Goal: Task Accomplishment & Management: Complete application form

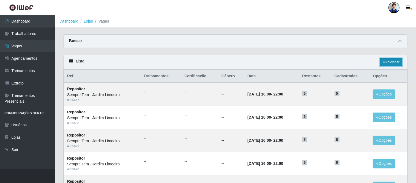
click at [392, 63] on link "Adicionar" at bounding box center [391, 62] width 22 height 8
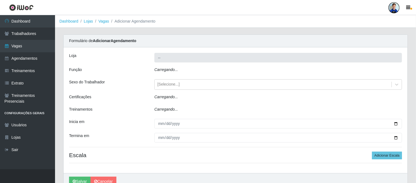
type input "Sempre Tem - Jardim Limoeiro"
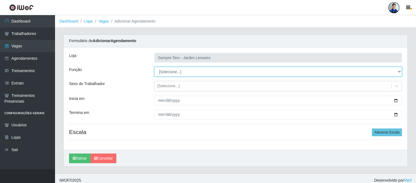
click at [162, 72] on select "[Selecione...] Embalador Embalador + Embalador ++ Repositor Repositor + Reposit…" at bounding box center [277, 72] width 247 height 10
select select "70"
click at [154, 67] on select "[Selecione...] Embalador Embalador + Embalador ++ Repositor Repositor + Reposit…" at bounding box center [277, 72] width 247 height 10
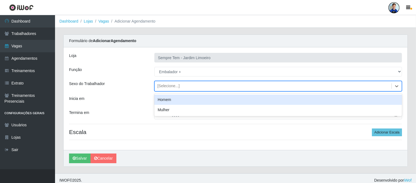
click at [164, 87] on div "[Selecione...]" at bounding box center [168, 86] width 22 height 6
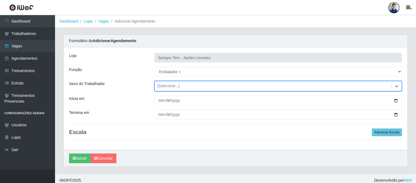
click at [164, 87] on div "[Selecione...]" at bounding box center [168, 86] width 22 height 6
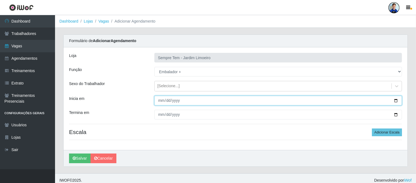
click at [160, 100] on input "Inicia em" at bounding box center [277, 101] width 247 height 10
type input "[DATE]"
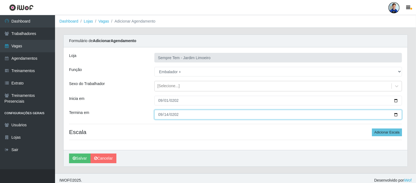
type input "2025-09-14"
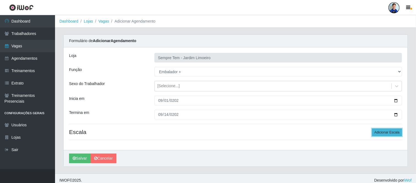
click at [384, 133] on button "Adicionar Escala" at bounding box center [387, 132] width 30 height 8
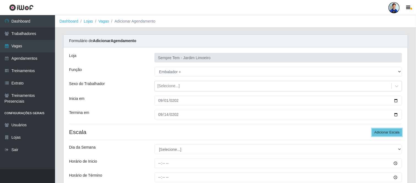
scroll to position [51, 0]
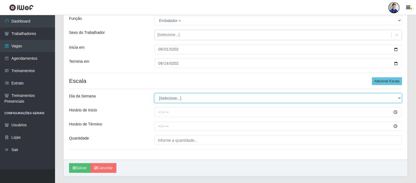
click at [242, 102] on select "[Selecione...] Segunda Terça Quarta Quinta Sexta Sábado Domingo" at bounding box center [277, 98] width 247 height 10
select select "6"
click at [154, 93] on select "[Selecione...] Segunda Terça Quarta Quinta Sexta Sábado Domingo" at bounding box center [277, 98] width 247 height 10
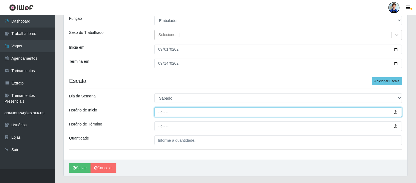
click at [160, 112] on input "Horário de Inicio" at bounding box center [277, 112] width 247 height 10
type input "16:00"
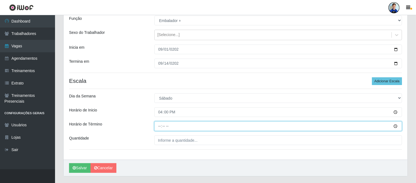
type input "22:00"
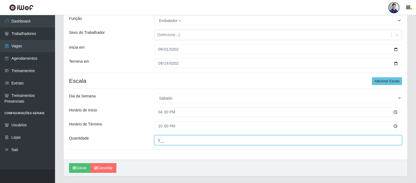
type input "5__"
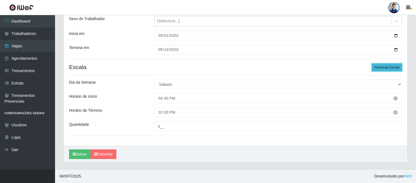
click at [375, 68] on button "Adicionar Escala" at bounding box center [387, 68] width 30 height 8
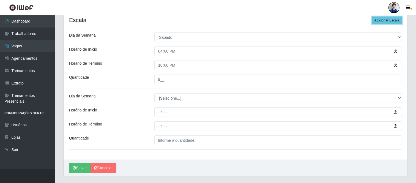
scroll to position [113, 0]
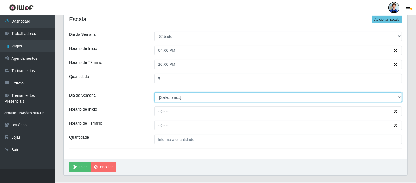
click at [186, 96] on select "[Selecione...] Segunda Terça Quarta Quinta Sexta Sábado Domingo" at bounding box center [277, 97] width 247 height 10
select select "0"
click at [154, 92] on select "[Selecione...] Segunda Terça Quarta Quinta Sexta Sábado Domingo" at bounding box center [277, 97] width 247 height 10
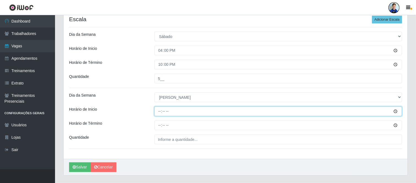
click at [160, 109] on input "Horário de Inicio" at bounding box center [277, 111] width 247 height 10
type input "08:00"
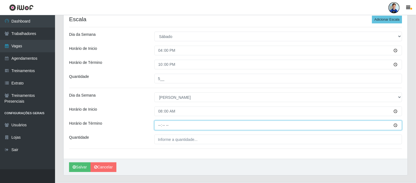
type input "14:00"
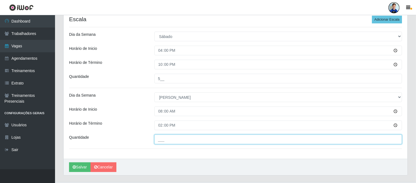
click at [167, 139] on input "___" at bounding box center [277, 139] width 247 height 10
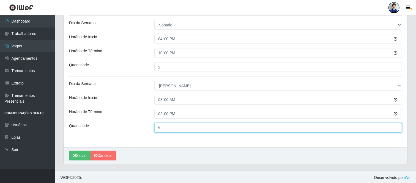
scroll to position [126, 0]
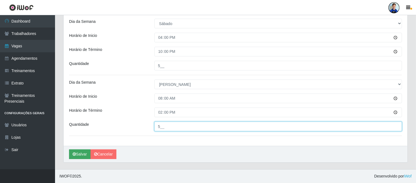
type input "5__"
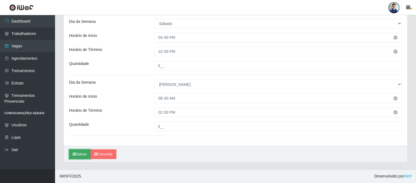
click at [81, 157] on button "Salvar" at bounding box center [79, 154] width 21 height 10
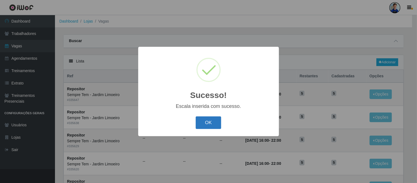
click at [213, 124] on button "OK" at bounding box center [209, 122] width 26 height 13
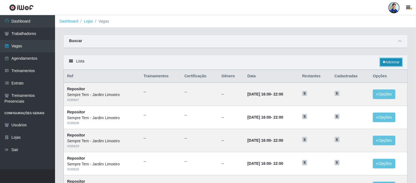
click at [384, 60] on link "Adicionar" at bounding box center [391, 62] width 22 height 8
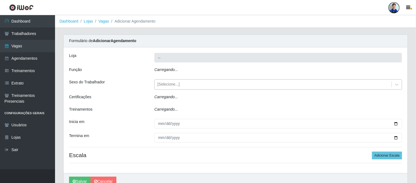
type input "Sempre Tem - Jardim Limoeiro"
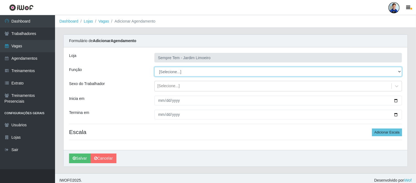
click at [254, 72] on select "[Selecione...] Embalador Embalador + Embalador ++ Repositor Repositor + Reposit…" at bounding box center [277, 72] width 247 height 10
select select "70"
click at [154, 67] on select "[Selecione...] Embalador Embalador + Embalador ++ Repositor Repositor + Reposit…" at bounding box center [277, 72] width 247 height 10
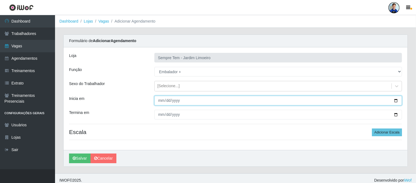
click at [161, 102] on input "Inicia em" at bounding box center [277, 101] width 247 height 10
type input "2025-09-14"
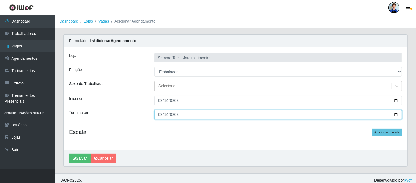
type input "2025-09-14"
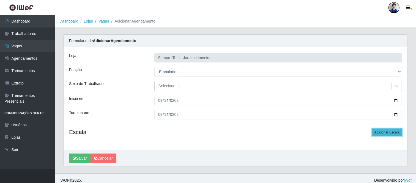
click at [380, 135] on button "Adicionar Escala" at bounding box center [387, 132] width 30 height 8
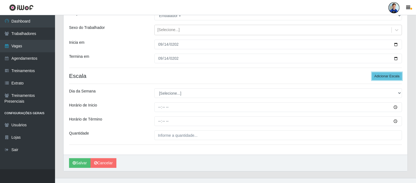
scroll to position [65, 0]
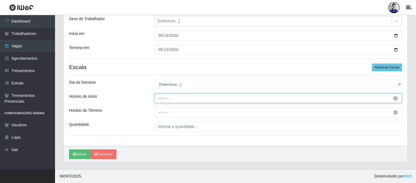
click at [161, 98] on input "Horário de Inicio" at bounding box center [277, 98] width 247 height 10
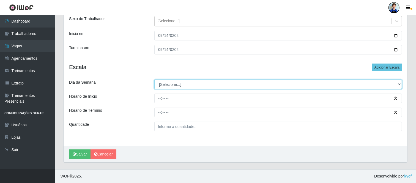
click at [167, 86] on select "[Selecione...] Segunda Terça Quarta Quinta Sexta Sábado Domingo" at bounding box center [277, 84] width 247 height 10
select select "0"
click at [154, 79] on select "[Selecione...] Segunda Terça Quarta Quinta Sexta Sábado Domingo" at bounding box center [277, 84] width 247 height 10
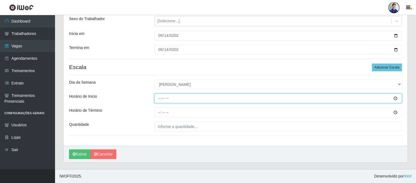
click at [158, 98] on input "Horário de Inicio" at bounding box center [277, 98] width 247 height 10
type input "08:00"
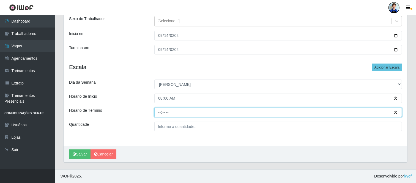
type input "14:00"
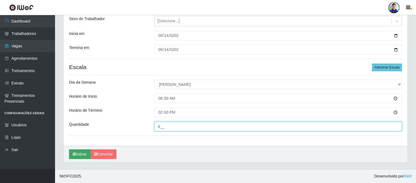
type input "6__"
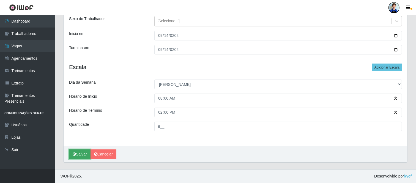
click at [80, 153] on button "Salvar" at bounding box center [79, 154] width 21 height 10
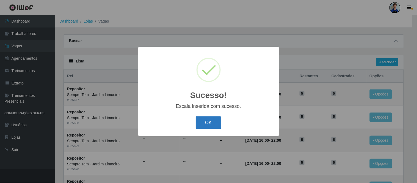
click at [207, 123] on button "OK" at bounding box center [209, 122] width 26 height 13
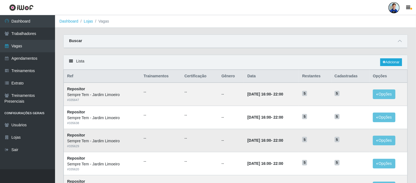
scroll to position [7, 0]
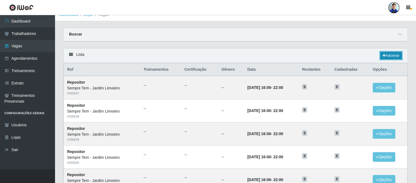
click at [389, 54] on link "Adicionar" at bounding box center [391, 56] width 22 height 8
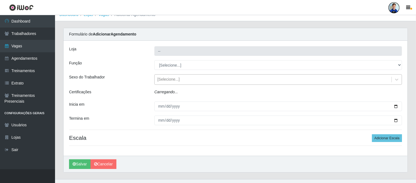
type input "Sempre Tem - Jardim Limoeiro"
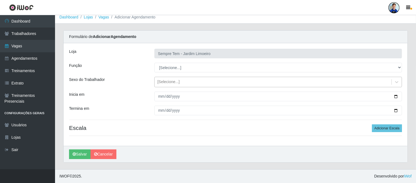
scroll to position [4, 0]
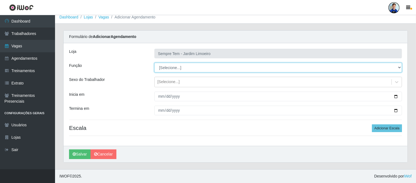
click at [167, 68] on select "[Selecione...] Embalador Embalador + Embalador ++ Repositor Repositor + Reposit…" at bounding box center [277, 68] width 247 height 10
click at [154, 63] on select "[Selecione...] Embalador Embalador + Embalador ++ Repositor Repositor + Reposit…" at bounding box center [277, 68] width 247 height 10
click at [168, 67] on select "[Selecione...] Embalador Embalador + Embalador ++ Repositor Repositor + Reposit…" at bounding box center [277, 68] width 247 height 10
select select "1"
click at [154, 63] on select "[Selecione...] Embalador Embalador + Embalador ++ Repositor Repositor + Reposit…" at bounding box center [277, 68] width 247 height 10
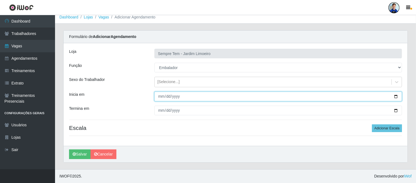
click at [158, 96] on input "Inicia em" at bounding box center [277, 97] width 247 height 10
type input "2025-10-01"
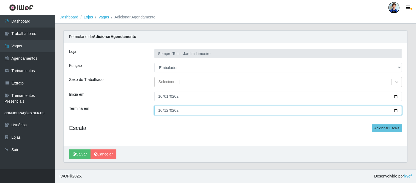
type input "2025-10-12"
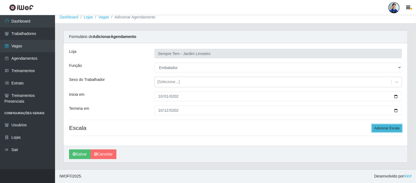
click at [384, 128] on button "Adicionar Escala" at bounding box center [387, 128] width 30 height 8
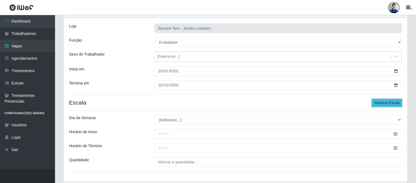
scroll to position [30, 0]
click at [377, 102] on button "Adicionar Escala" at bounding box center [387, 103] width 30 height 8
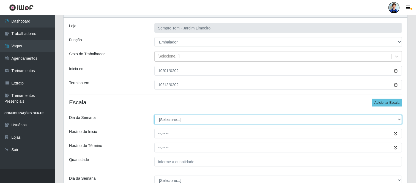
click at [214, 119] on select "[Selecione...] Segunda Terça Quarta Quinta Sexta Sábado Domingo" at bounding box center [277, 120] width 247 height 10
select select "1"
click at [154, 115] on select "[Selecione...] Segunda Terça Quarta Quinta Sexta Sábado Domingo" at bounding box center [277, 120] width 247 height 10
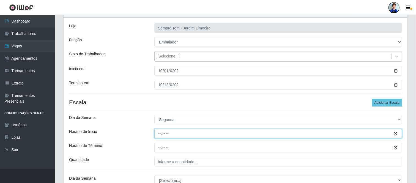
type input "16:00"
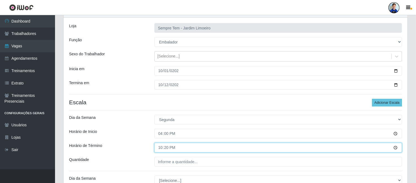
type input "22:00"
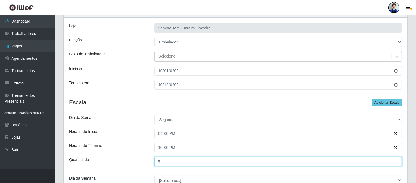
type input "5__"
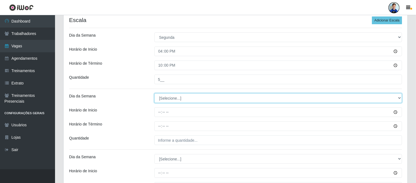
scroll to position [113, 0]
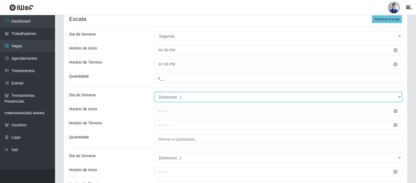
select select "2"
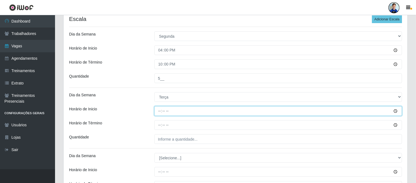
type input "16:00"
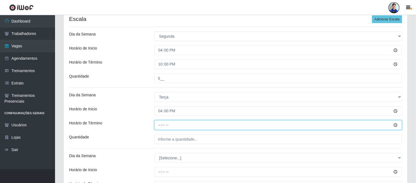
type input "22:00"
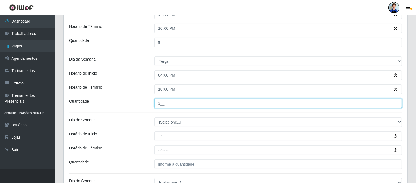
scroll to position [157, 0]
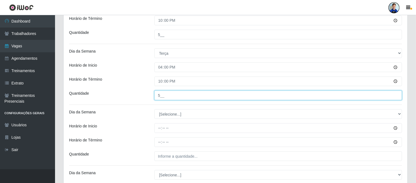
type input "5__"
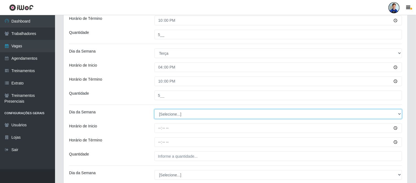
click at [195, 109] on select "[Selecione...] Segunda Terça Quarta Quinta Sexta Sábado Domingo" at bounding box center [277, 114] width 247 height 10
select select "3"
click at [154, 109] on select "[Selecione...] Segunda Terça Quarta Quinta Sexta Sábado Domingo" at bounding box center [277, 114] width 247 height 10
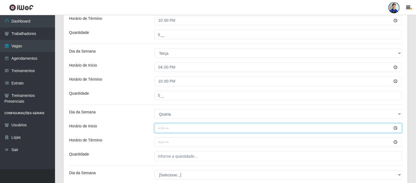
type input "16:00"
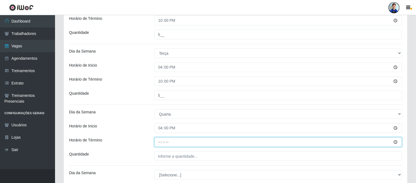
type input "22:00"
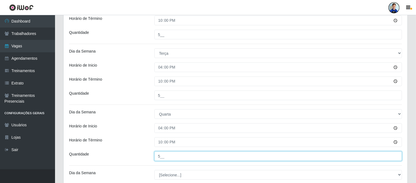
type input "5__"
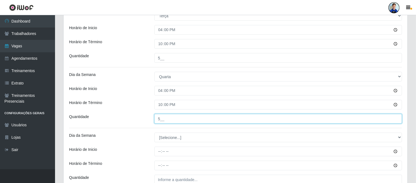
scroll to position [194, 0]
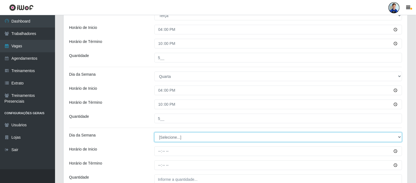
click at [165, 137] on select "[Selecione...] Segunda Terça Quarta Quinta Sexta Sábado Domingo" at bounding box center [277, 137] width 247 height 10
select select "4"
click at [154, 132] on select "[Selecione...] Segunda Terça Quarta Quinta Sexta Sábado Domingo" at bounding box center [277, 137] width 247 height 10
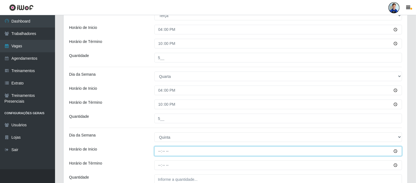
type input "16:00"
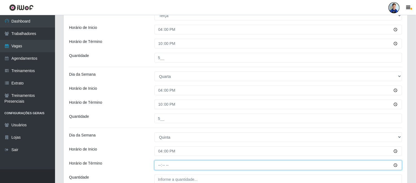
type input "22:00"
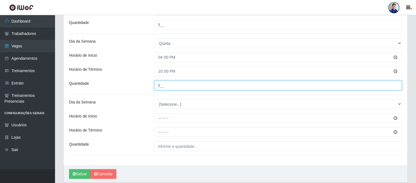
scroll to position [290, 0]
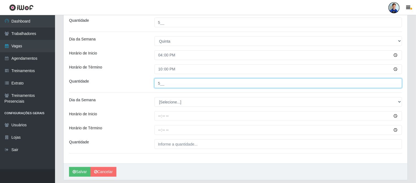
type input "5__"
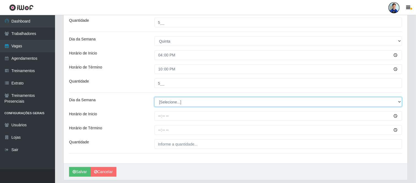
click at [170, 104] on select "[Selecione...] Segunda Terça Quarta Quinta Sexta Sábado Domingo" at bounding box center [277, 102] width 247 height 10
select select "5"
click at [154, 97] on select "[Selecione...] Segunda Terça Quarta Quinta Sexta Sábado Domingo" at bounding box center [277, 102] width 247 height 10
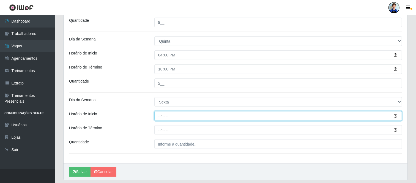
type input "16:00"
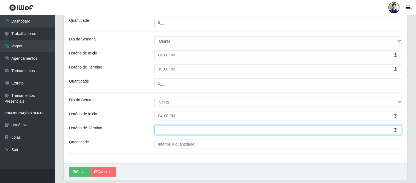
type input "22:00"
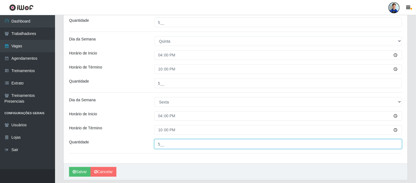
type input "5__"
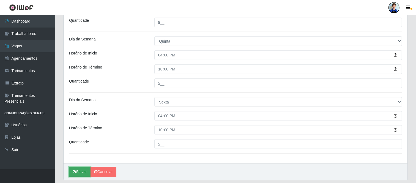
click at [76, 172] on icon "submit" at bounding box center [74, 172] width 3 height 4
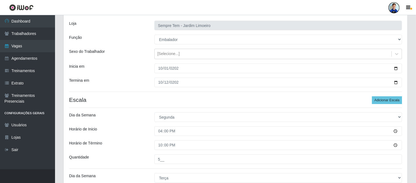
scroll to position [32, 0]
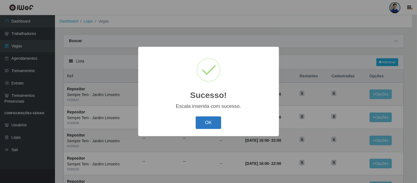
click at [210, 119] on button "OK" at bounding box center [209, 122] width 26 height 13
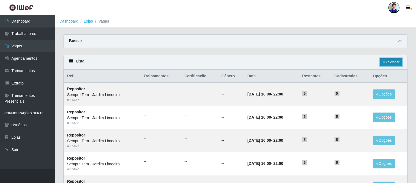
click at [391, 63] on link "Adicionar" at bounding box center [391, 62] width 22 height 8
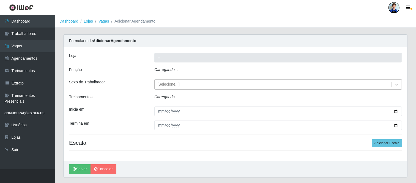
type input "Sempre Tem - Jardim Limoeiro"
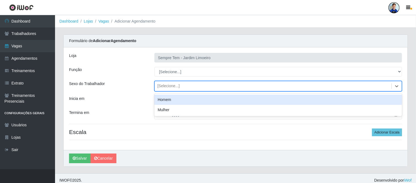
click at [197, 83] on div "[Selecione...]" at bounding box center [273, 86] width 237 height 9
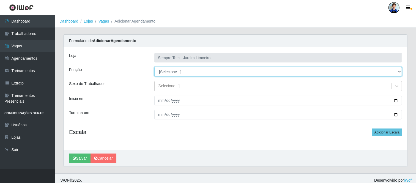
click at [176, 71] on select "[Selecione...] Embalador Embalador + Embalador ++ Repositor Repositor + Reposit…" at bounding box center [277, 72] width 247 height 10
select select "70"
click at [154, 67] on select "[Selecione...] Embalador Embalador + Embalador ++ Repositor Repositor + Reposit…" at bounding box center [277, 72] width 247 height 10
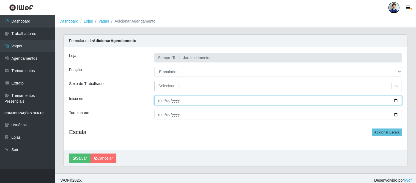
click at [160, 104] on input "Inicia em" at bounding box center [277, 101] width 247 height 10
type input "2025-10-01"
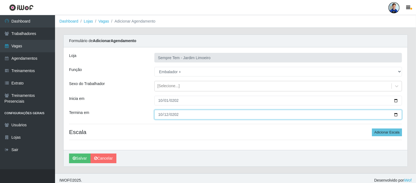
type input "2025-10-12"
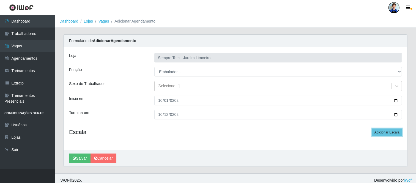
click at [372, 128] on button "Adicionar Escala" at bounding box center [387, 132] width 30 height 8
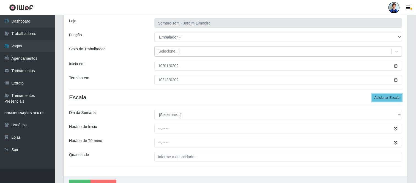
scroll to position [46, 0]
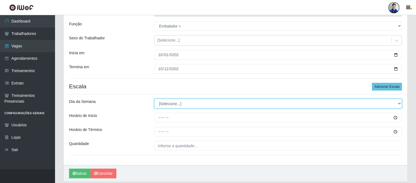
click at [170, 104] on select "[Selecione...] Segunda Terça Quarta Quinta Sexta Sábado Domingo" at bounding box center [277, 104] width 247 height 10
select select "6"
click at [154, 99] on select "[Selecione...] Segunda Terça Quarta Quinta Sexta Sábado Domingo" at bounding box center [277, 104] width 247 height 10
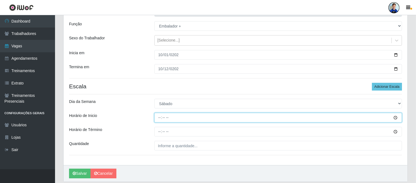
type input "16:00"
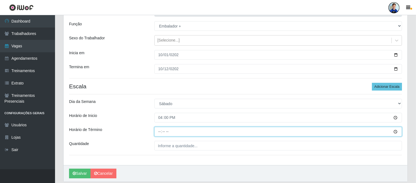
type input "22:00"
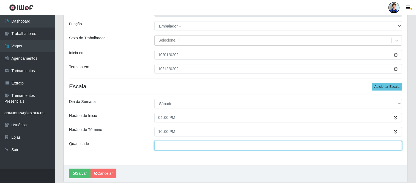
click at [175, 144] on input "___" at bounding box center [277, 146] width 247 height 10
type input "5__"
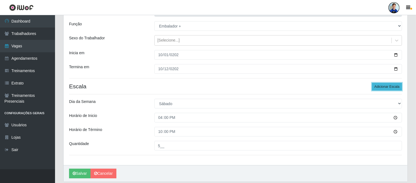
click at [388, 88] on button "Adicionar Escala" at bounding box center [387, 87] width 30 height 8
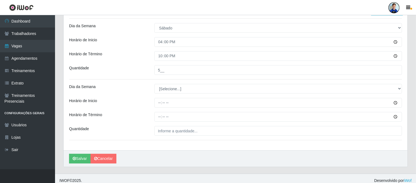
scroll to position [122, 0]
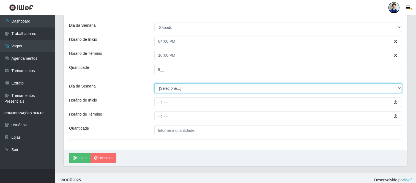
click at [183, 86] on select "[Selecione...] Segunda Terça Quarta Quinta Sexta Sábado Domingo" at bounding box center [277, 88] width 247 height 10
select select "0"
click at [154, 83] on select "[Selecione...] Segunda Terça Quarta Quinta Sexta Sábado Domingo" at bounding box center [277, 88] width 247 height 10
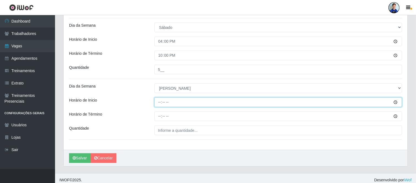
type input "08:00"
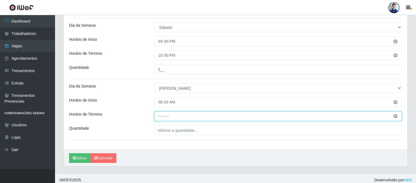
type input "14:00"
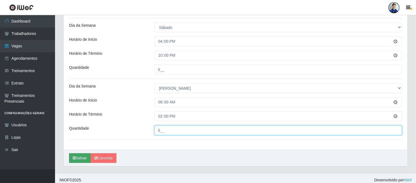
type input "5__"
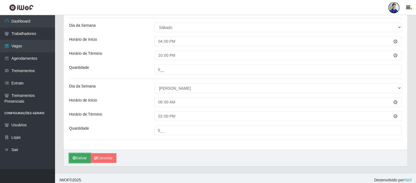
click at [77, 160] on button "Salvar" at bounding box center [79, 158] width 21 height 10
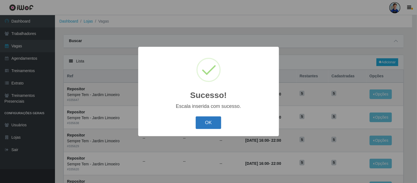
click at [205, 125] on button "OK" at bounding box center [209, 122] width 26 height 13
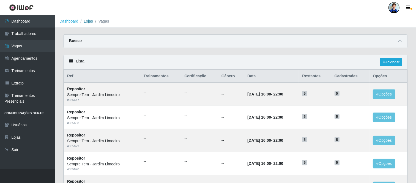
click at [90, 21] on link "Lojas" at bounding box center [88, 21] width 9 height 4
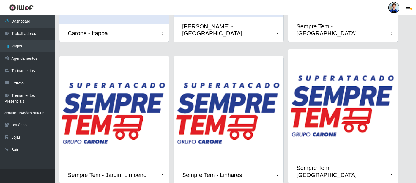
scroll to position [128, 0]
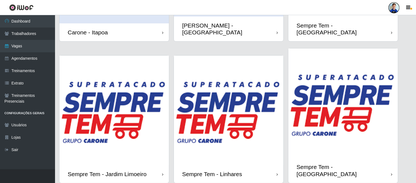
click at [201, 106] on img at bounding box center [228, 110] width 109 height 109
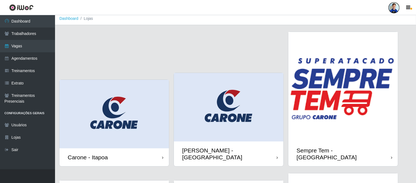
scroll to position [134, 0]
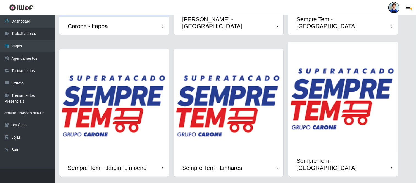
click at [346, 129] on img at bounding box center [342, 96] width 109 height 109
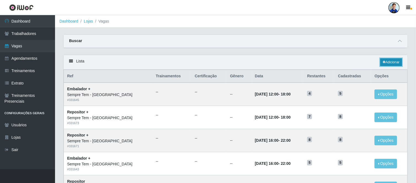
click at [400, 61] on link "Adicionar" at bounding box center [391, 62] width 22 height 8
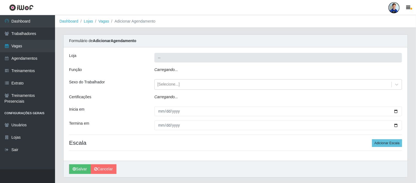
type input "Sempre Tem - [GEOGRAPHIC_DATA]"
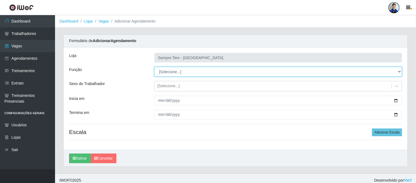
click at [170, 75] on select "[Selecione...] Embalador Embalador + Embalador ++ Repositor Repositor + Reposit…" at bounding box center [277, 72] width 247 height 10
select select "1"
click at [154, 67] on select "[Selecione...] Embalador Embalador + Embalador ++ Repositor Repositor + Reposit…" at bounding box center [277, 72] width 247 height 10
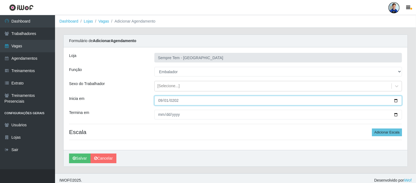
type input "[DATE]"
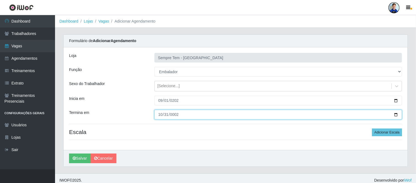
type input "0022-10-31"
type input "[DATE]"
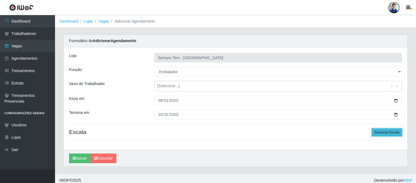
click at [381, 131] on button "Adicionar Escala" at bounding box center [387, 132] width 30 height 8
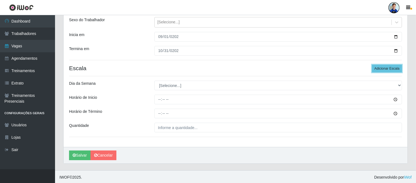
scroll to position [64, 0]
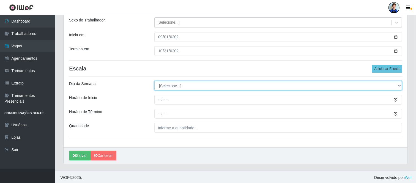
click at [169, 89] on select "[Selecione...] Segunda Terça Quarta Quinta Sexta Sábado Domingo" at bounding box center [277, 86] width 247 height 10
select select "1"
click at [154, 81] on select "[Selecione...] Segunda Terça Quarta Quinta Sexta Sábado Domingo" at bounding box center [277, 86] width 247 height 10
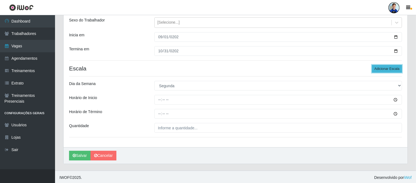
click at [385, 70] on button "Adicionar Escala" at bounding box center [387, 69] width 30 height 8
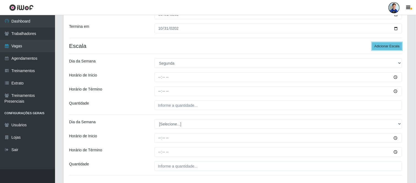
scroll to position [87, 0]
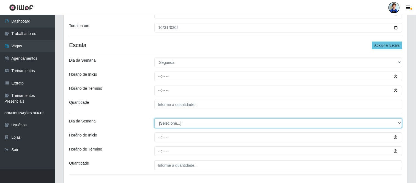
click at [379, 126] on select "[Selecione...] Segunda Terça Quarta Quinta Sexta Sábado Domingo" at bounding box center [277, 123] width 247 height 10
select select "2"
click at [154, 118] on select "[Selecione...] Segunda Terça Quarta Quinta Sexta Sábado Domingo" at bounding box center [277, 123] width 247 height 10
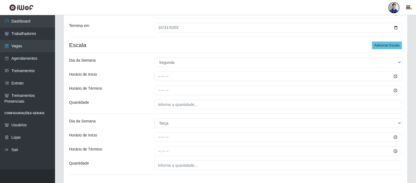
click at [404, 92] on div at bounding box center [278, 90] width 256 height 10
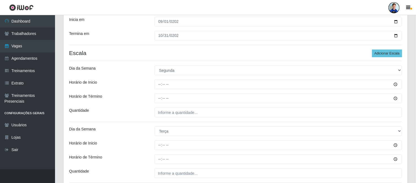
scroll to position [78, 0]
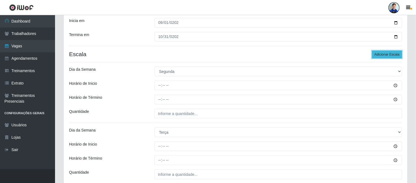
click at [380, 53] on button "Adicionar Escala" at bounding box center [387, 55] width 30 height 8
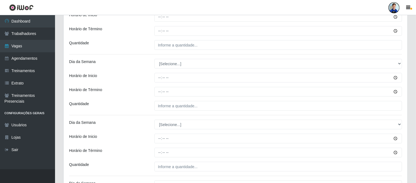
scroll to position [207, 0]
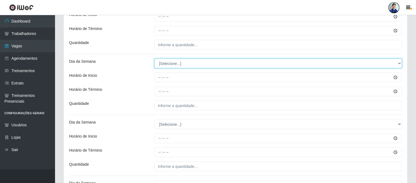
click at [216, 65] on select "[Selecione...] Segunda Terça Quarta Quinta Sexta Sábado Domingo" at bounding box center [277, 64] width 247 height 10
select select "3"
click at [154, 59] on select "[Selecione...] Segunda Terça Quarta Quinta Sexta Sábado Domingo" at bounding box center [277, 64] width 247 height 10
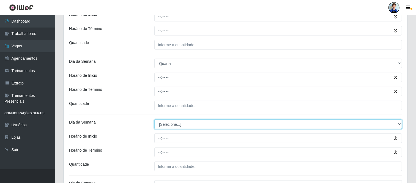
click at [175, 125] on select "[Selecione...] Segunda Terça Quarta Quinta Sexta Sábado Domingo" at bounding box center [277, 124] width 247 height 10
select select "4"
click at [154, 119] on select "[Selecione...] Segunda Terça Quarta Quinta Sexta Sábado Domingo" at bounding box center [277, 124] width 247 height 10
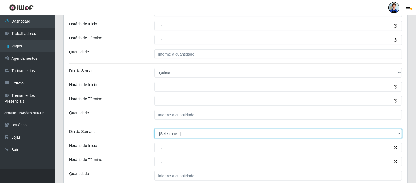
click at [169, 136] on select "[Selecione...] Segunda Terça Quarta Quinta Sexta Sábado Domingo" at bounding box center [277, 134] width 247 height 10
select select "5"
click at [154, 129] on select "[Selecione...] Segunda Terça Quarta Quinta Sexta Sábado Domingo" at bounding box center [277, 134] width 247 height 10
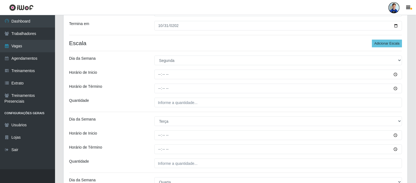
scroll to position [87, 0]
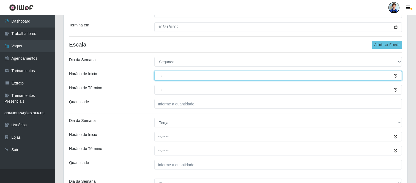
click at [159, 77] on input "Horário de Inicio" at bounding box center [277, 76] width 247 height 10
type input "16:00"
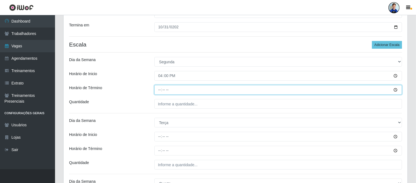
type input "22:00"
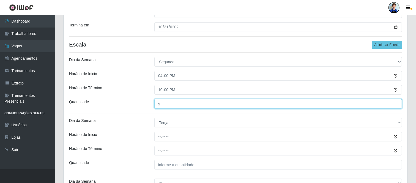
type input "5__"
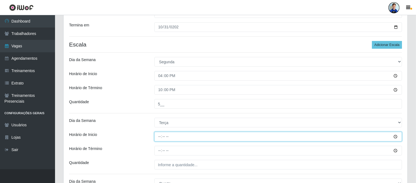
type input "16:00"
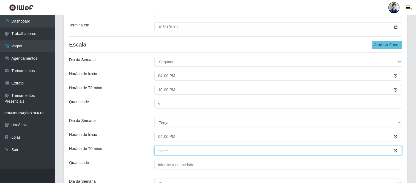
type input "22:00"
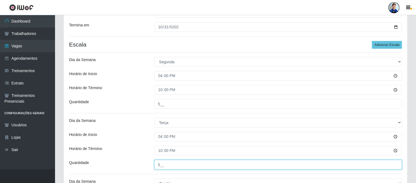
type input "5__"
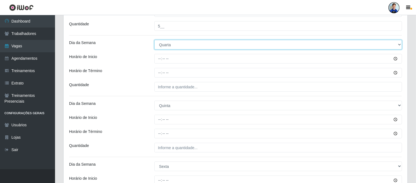
scroll to position [226, 0]
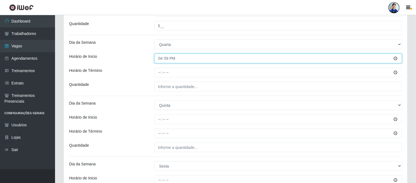
type input "16:00"
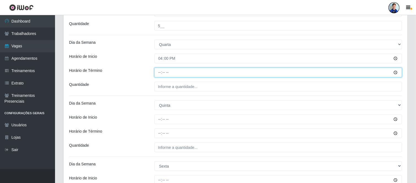
type input "22:00"
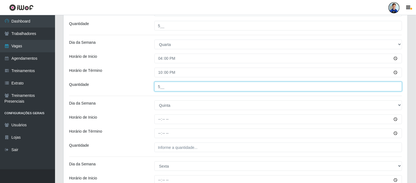
type input "5__"
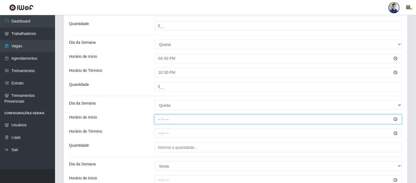
type input "16:00"
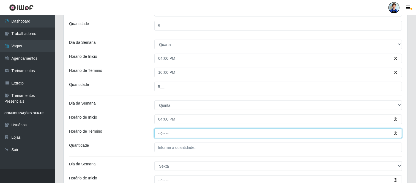
type input "22:00"
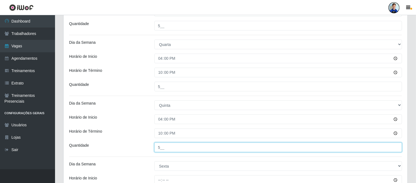
type input "5__"
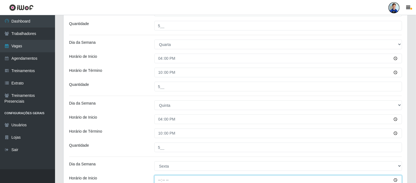
scroll to position [228, 0]
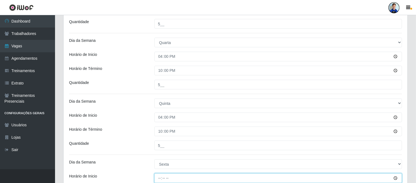
type input "16:00"
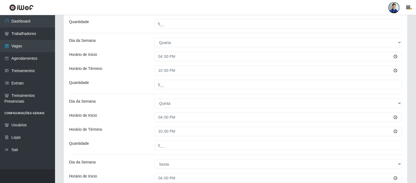
scroll to position [308, 0]
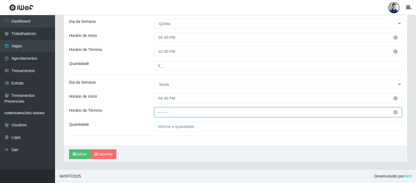
type input "22:00"
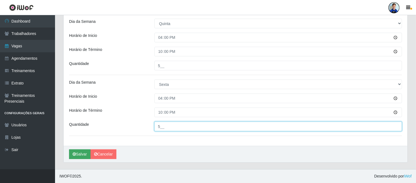
type input "5__"
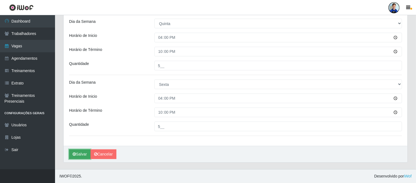
click at [83, 152] on button "Salvar" at bounding box center [79, 154] width 21 height 10
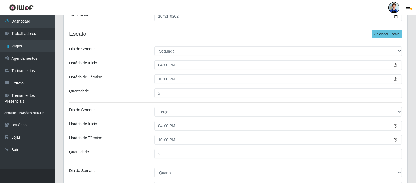
scroll to position [0, 0]
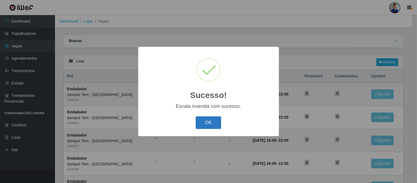
click at [217, 123] on button "OK" at bounding box center [209, 122] width 26 height 13
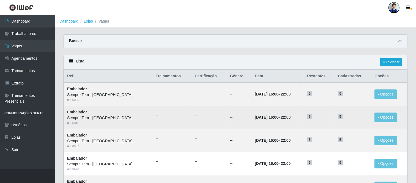
scroll to position [283, 0]
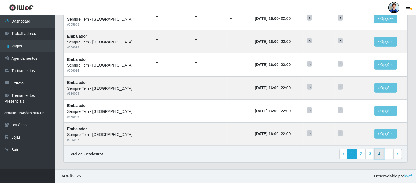
click at [380, 156] on link "4" at bounding box center [378, 154] width 9 height 10
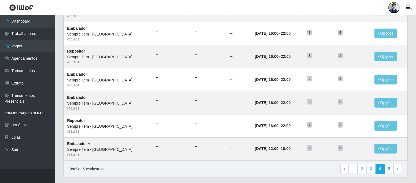
scroll to position [283, 0]
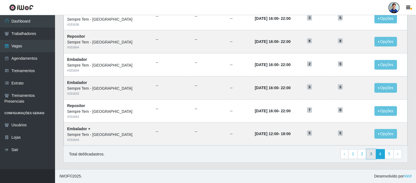
click at [369, 156] on link "3" at bounding box center [370, 154] width 9 height 10
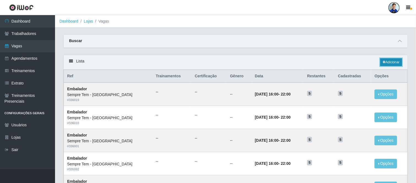
click at [392, 60] on link "Adicionar" at bounding box center [391, 62] width 22 height 8
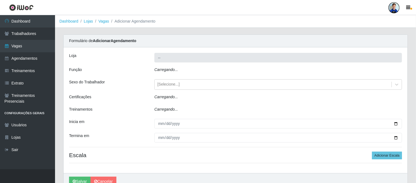
type input "Sempre Tem - [GEOGRAPHIC_DATA]"
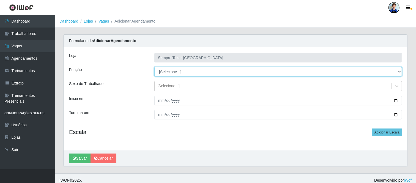
click at [181, 72] on select "[Selecione...] Embalador Embalador + Embalador ++ Repositor Repositor + Reposit…" at bounding box center [277, 72] width 247 height 10
select select "24"
click at [154, 67] on select "[Selecione...] Embalador Embalador + Embalador ++ Repositor Repositor + Reposit…" at bounding box center [277, 72] width 247 height 10
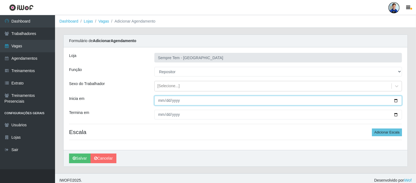
click at [159, 98] on input "Inicia em" at bounding box center [277, 101] width 247 height 10
click at [176, 100] on input "0202-09-01" at bounding box center [277, 101] width 247 height 10
type input "[DATE]"
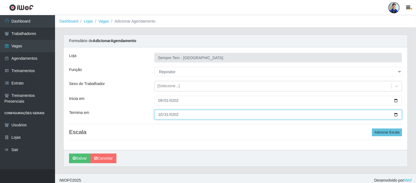
type input "[DATE]"
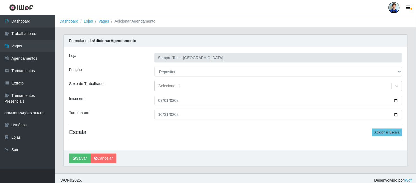
click at [145, 100] on div "Inicia em" at bounding box center [107, 101] width 85 height 10
click at [381, 133] on button "Adicionar Escala" at bounding box center [387, 132] width 30 height 8
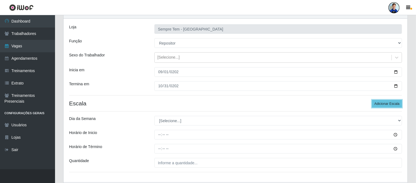
scroll to position [31, 0]
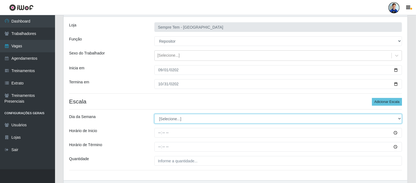
click at [199, 115] on select "[Selecione...] Segunda Terça Quarta Quinta Sexta Sábado Domingo" at bounding box center [277, 119] width 247 height 10
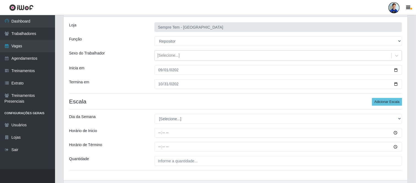
click at [113, 72] on div "Inicia em" at bounding box center [107, 70] width 85 height 10
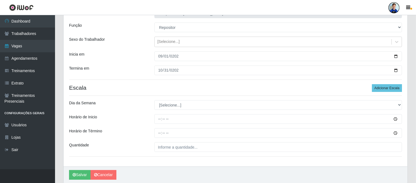
scroll to position [47, 0]
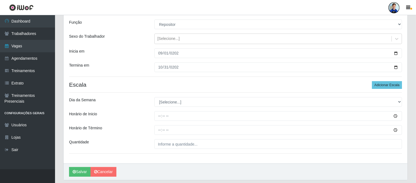
click at [164, 108] on div "Loja Sempre Tem - [GEOGRAPHIC_DATA] Função [Selecione...] Embalador Embalador +…" at bounding box center [236, 81] width 344 height 163
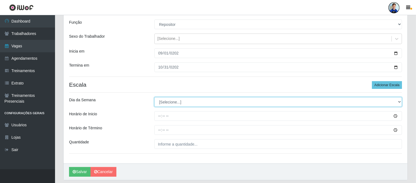
click at [165, 104] on select "[Selecione...] Segunda Terça Quarta Quinta Sexta Sábado Domingo" at bounding box center [277, 102] width 247 height 10
select select "1"
click at [154, 97] on select "[Selecione...] Segunda Terça Quarta Quinta Sexta Sábado Domingo" at bounding box center [277, 102] width 247 height 10
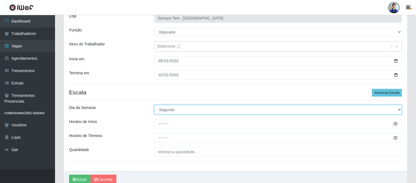
scroll to position [39, 0]
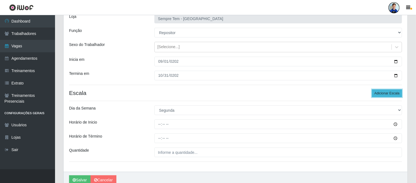
click at [381, 94] on button "Adicionar Escala" at bounding box center [387, 93] width 30 height 8
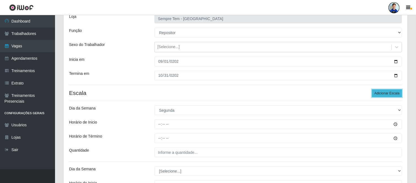
click at [381, 94] on button "Adicionar Escala" at bounding box center [387, 93] width 30 height 8
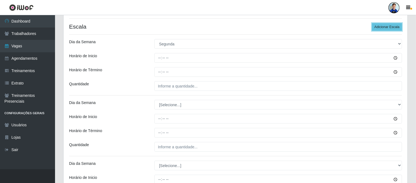
scroll to position [106, 0]
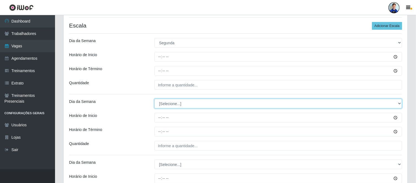
click at [183, 101] on select "[Selecione...] Segunda Terça Quarta Quinta Sexta Sábado Domingo" at bounding box center [277, 104] width 247 height 10
select select "2"
click at [154, 99] on select "[Selecione...] Segunda Terça Quarta Quinta Sexta Sábado Domingo" at bounding box center [277, 104] width 247 height 10
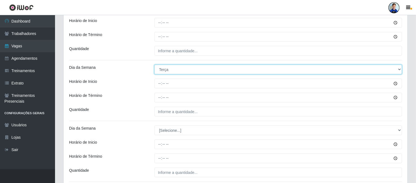
scroll to position [141, 0]
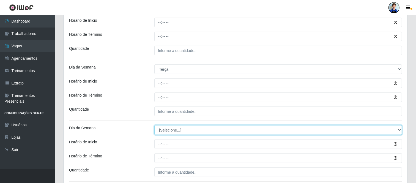
click at [167, 131] on select "[Selecione...] Segunda Terça Quarta Quinta Sexta Sábado Domingo" at bounding box center [277, 130] width 247 height 10
select select "3"
click at [154, 125] on select "[Selecione...] Segunda Terça Quarta Quinta Sexta Sábado Domingo" at bounding box center [277, 130] width 247 height 10
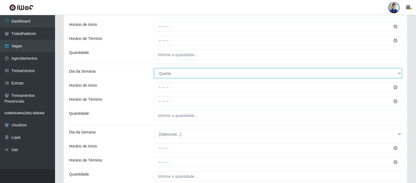
scroll to position [198, 0]
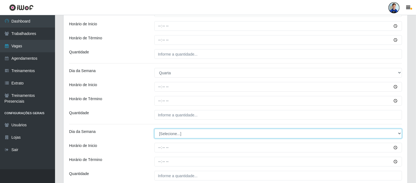
click at [173, 137] on select "[Selecione...] Segunda Terça Quarta Quinta Sexta Sábado Domingo" at bounding box center [277, 134] width 247 height 10
select select "4"
click at [154, 129] on select "[Selecione...] Segunda Terça Quarta Quinta Sexta Sábado Domingo" at bounding box center [277, 134] width 247 height 10
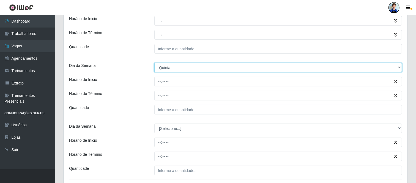
scroll to position [271, 0]
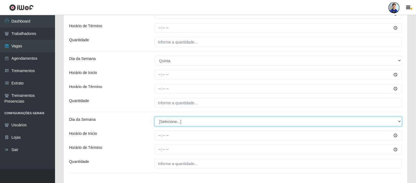
click at [177, 120] on select "[Selecione...] Segunda Terça Quarta Quinta Sexta Sábado Domingo" at bounding box center [277, 122] width 247 height 10
select select "5"
click at [154, 117] on select "[Selecione...] Segunda Terça Quarta Quinta Sexta Sábado Domingo" at bounding box center [277, 122] width 247 height 10
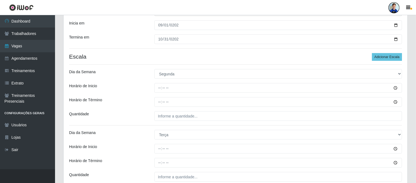
scroll to position [73, 0]
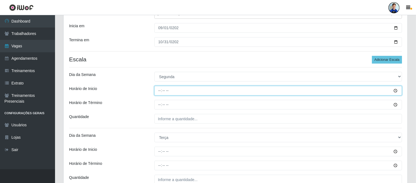
click at [159, 93] on input "Horário de Inicio" at bounding box center [277, 91] width 247 height 10
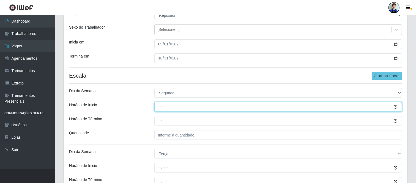
scroll to position [56, 0]
type input "16:00"
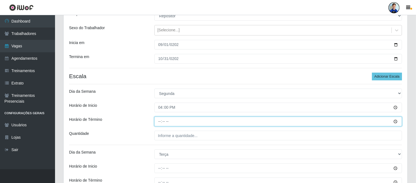
type input "22:00"
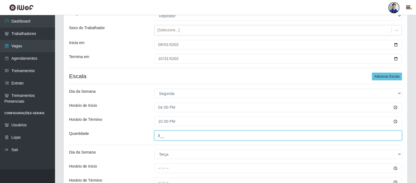
type input "8__"
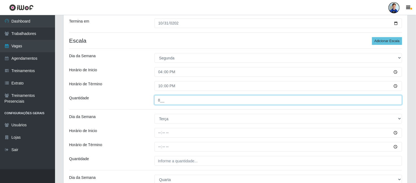
scroll to position [92, 0]
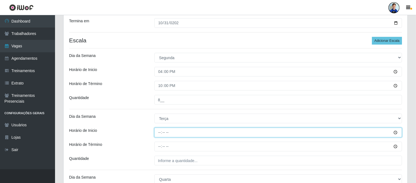
click at [162, 131] on input "Horário de Inicio" at bounding box center [277, 133] width 247 height 10
type input "16:00"
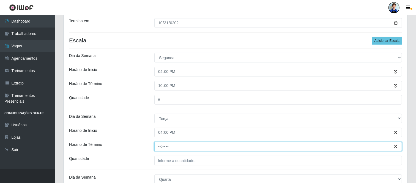
type input "22:00"
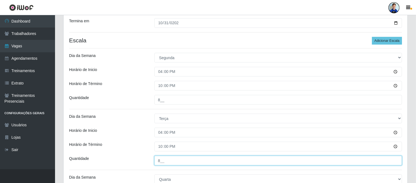
type input "8__"
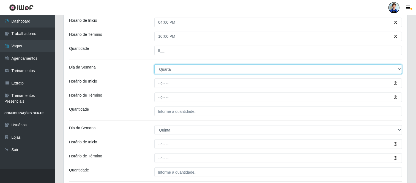
scroll to position [200, 0]
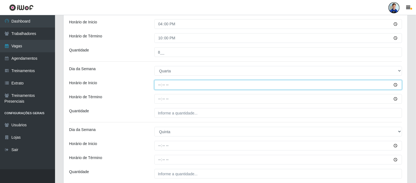
click at [161, 84] on input "Horário de Inicio" at bounding box center [277, 85] width 247 height 10
type input "16:00"
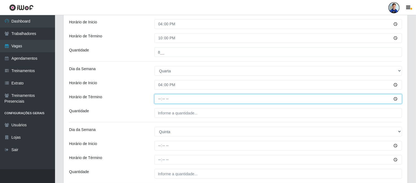
type input "22:00"
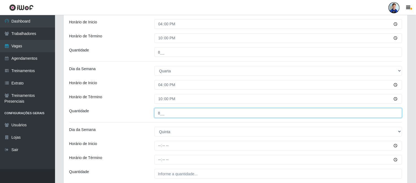
type input "8__"
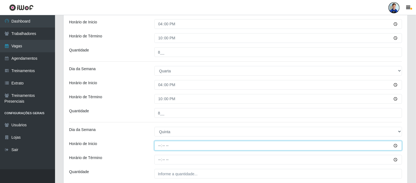
type input "16:00"
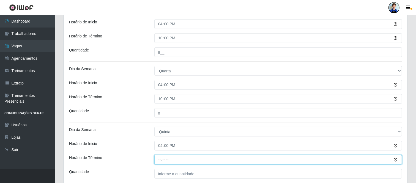
type input "22:00"
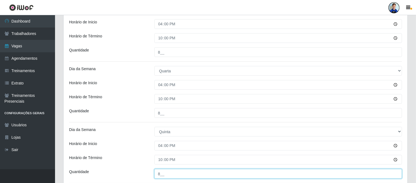
type input "8__"
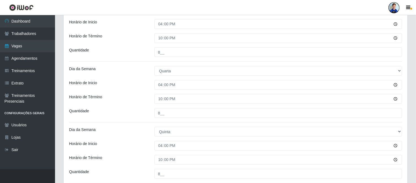
scroll to position [301, 0]
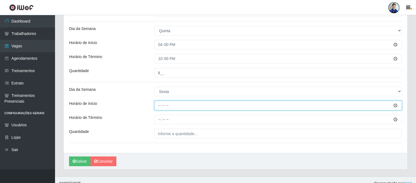
type input "16:00"
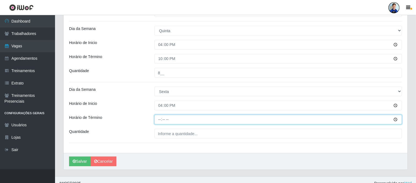
type input "22:00"
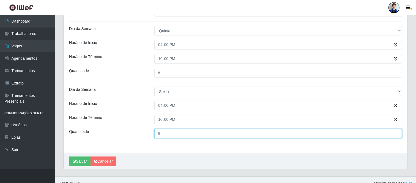
type input "8__"
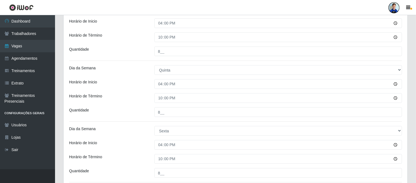
scroll to position [308, 0]
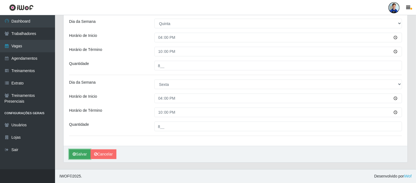
click at [79, 156] on button "Salvar" at bounding box center [79, 154] width 21 height 10
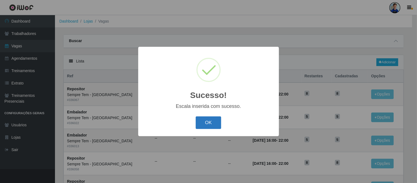
click at [205, 123] on button "OK" at bounding box center [209, 122] width 26 height 13
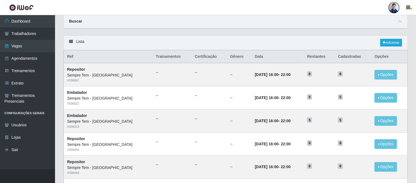
scroll to position [18, 0]
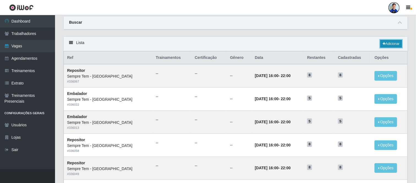
click at [395, 41] on link "Adicionar" at bounding box center [391, 44] width 22 height 8
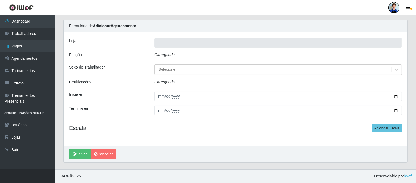
type input "Sempre Tem - [GEOGRAPHIC_DATA]"
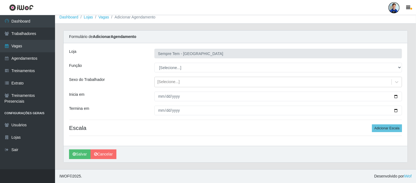
scroll to position [4, 0]
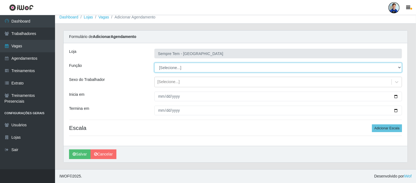
click at [213, 72] on select "[Selecione...] Embalador Embalador + Embalador ++ Repositor Repositor + Reposit…" at bounding box center [277, 68] width 247 height 10
select select "70"
click at [154, 63] on select "[Selecione...] Embalador Embalador + Embalador ++ Repositor Repositor + Reposit…" at bounding box center [277, 68] width 247 height 10
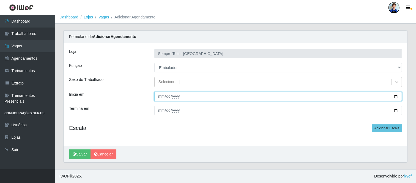
click at [162, 96] on input "Inicia em" at bounding box center [277, 97] width 247 height 10
type input "[DATE]"
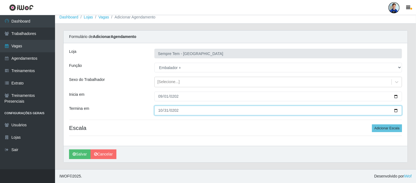
type input "[DATE]"
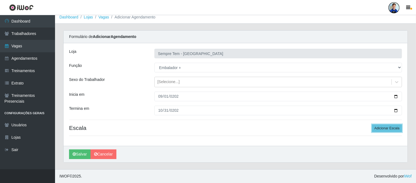
click at [372, 124] on button "Adicionar Escala" at bounding box center [387, 128] width 30 height 8
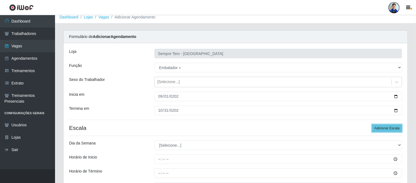
click at [372, 124] on button "Adicionar Escala" at bounding box center [387, 128] width 30 height 8
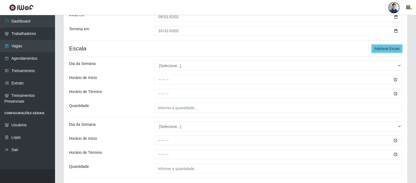
scroll to position [83, 0]
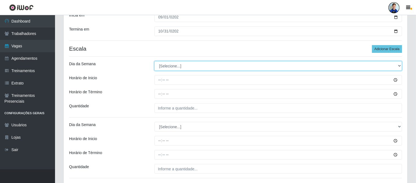
click at [169, 65] on select "[Selecione...] Segunda Terça Quarta Quinta Sexta Sábado Domingo" at bounding box center [277, 66] width 247 height 10
select select "6"
click at [154, 61] on select "[Selecione...] Segunda Terça Quarta Quinta Sexta Sábado Domingo" at bounding box center [277, 66] width 247 height 10
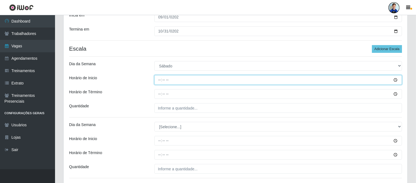
type input "16:00"
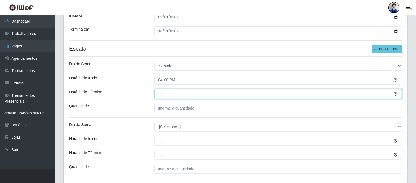
type input "22:00"
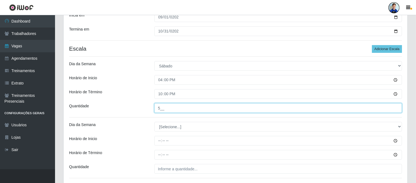
type input "5__"
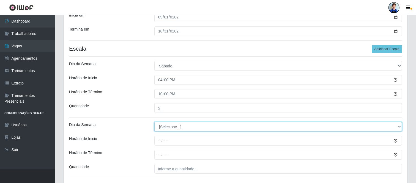
select select "0"
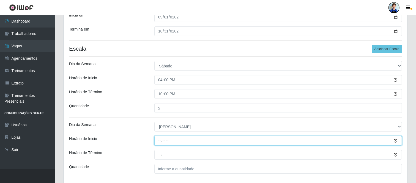
type input "08:00"
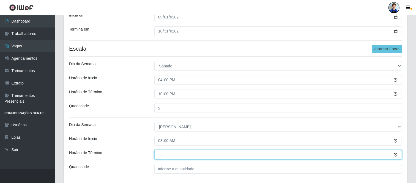
type input "14:00"
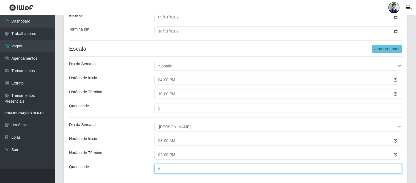
scroll to position [126, 0]
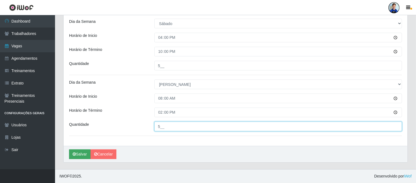
type input "5__"
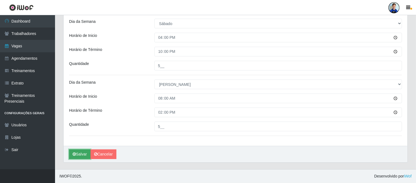
click at [76, 153] on button "Salvar" at bounding box center [79, 154] width 21 height 10
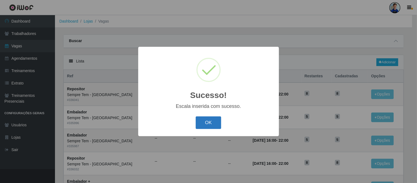
click at [203, 125] on button "OK" at bounding box center [209, 122] width 26 height 13
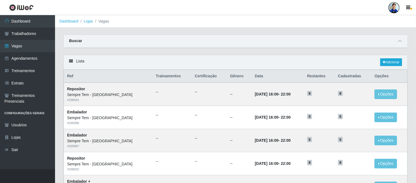
scroll to position [283, 0]
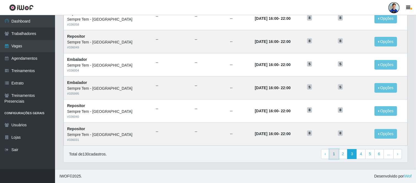
click at [334, 157] on link "1" at bounding box center [333, 154] width 9 height 10
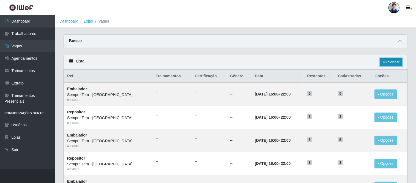
click at [394, 61] on link "Adicionar" at bounding box center [391, 62] width 22 height 8
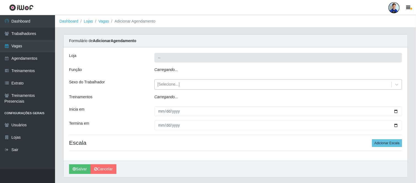
type input "Sempre Tem - [GEOGRAPHIC_DATA]"
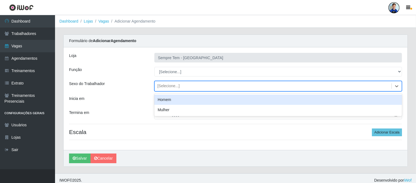
click at [227, 82] on div "[Selecione...]" at bounding box center [273, 86] width 237 height 9
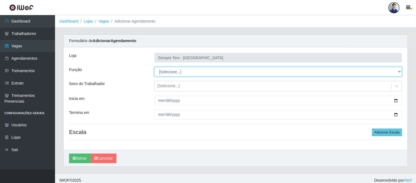
click at [213, 73] on select "[Selecione...] Embalador Embalador + Embalador ++ Repositor Repositor + Reposit…" at bounding box center [277, 72] width 247 height 10
select select "82"
click at [154, 67] on select "[Selecione...] Embalador Embalador + Embalador ++ Repositor Repositor + Reposit…" at bounding box center [277, 72] width 247 height 10
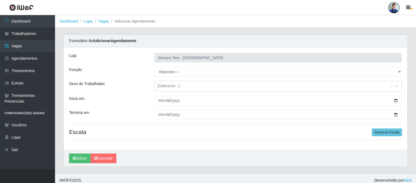
click at [124, 100] on div "Inicia em" at bounding box center [107, 101] width 85 height 10
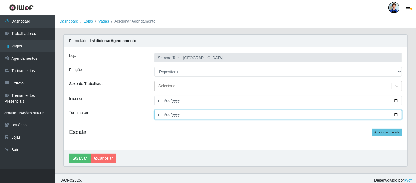
drag, startPoint x: 163, startPoint y: 118, endPoint x: 174, endPoint y: 102, distance: 20.1
click at [174, 102] on div "Loja Sempre Tem - Praia da Baleia Função [Selecione...] Embalador Embalador + E…" at bounding box center [236, 98] width 344 height 103
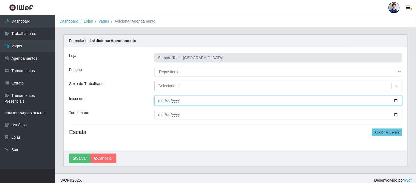
click at [174, 102] on input "Inicia em" at bounding box center [277, 101] width 247 height 10
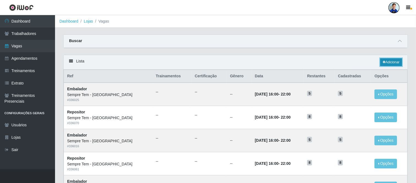
click at [385, 64] on link "Adicionar" at bounding box center [391, 62] width 22 height 8
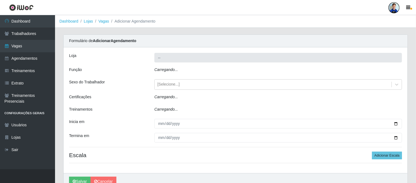
type input "Sempre Tem - [GEOGRAPHIC_DATA]"
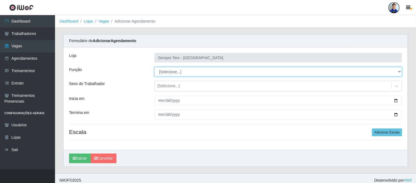
click at [213, 73] on select "[Selecione...] Embalador Embalador + Embalador ++ Repositor Repositor + Reposit…" at bounding box center [277, 72] width 247 height 10
click at [154, 67] on select "[Selecione...] Embalador Embalador + Embalador ++ Repositor Repositor + Reposit…" at bounding box center [277, 72] width 247 height 10
click at [171, 70] on select "[Selecione...] Embalador Embalador + Embalador ++ Repositor Repositor + Reposit…" at bounding box center [277, 72] width 247 height 10
select select "82"
click at [154, 67] on select "[Selecione...] Embalador Embalador + Embalador ++ Repositor Repositor + Reposit…" at bounding box center [277, 72] width 247 height 10
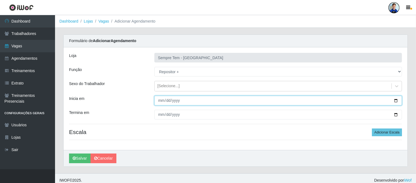
click at [168, 103] on input "Inicia em" at bounding box center [277, 101] width 247 height 10
click at [160, 100] on input "Inicia em" at bounding box center [277, 101] width 247 height 10
type input "2025-10-01"
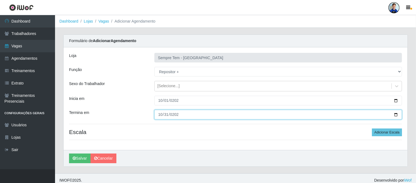
type input "[DATE]"
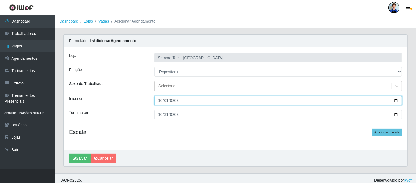
click at [168, 103] on input "2025-10-01" at bounding box center [277, 101] width 247 height 10
type input "[DATE]"
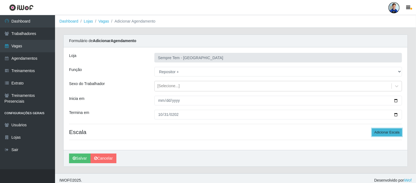
click at [374, 136] on button "Adicionar Escala" at bounding box center [387, 132] width 30 height 8
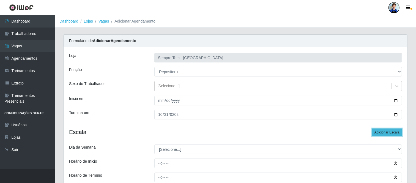
click at [374, 136] on button "Adicionar Escala" at bounding box center [387, 132] width 30 height 8
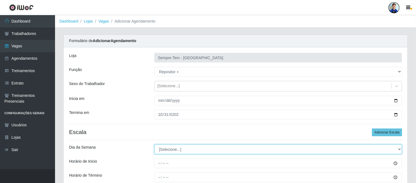
click at [215, 149] on select "[Selecione...] Segunda Terça Quarta Quinta Sexta Sábado Domingo" at bounding box center [277, 149] width 247 height 10
select select "6"
click at [154, 144] on select "[Selecione...] Segunda Terça Quarta Quinta Sexta Sábado Domingo" at bounding box center [277, 149] width 247 height 10
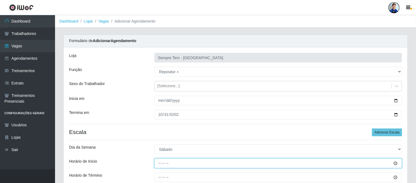
type input "16:00"
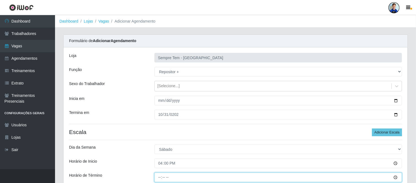
type input "22:00"
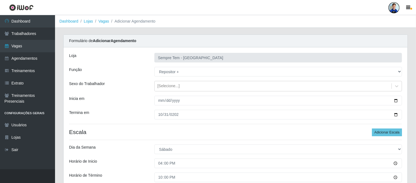
scroll to position [100, 0]
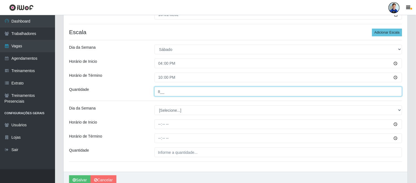
type input "8__"
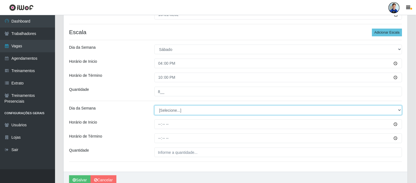
select select "0"
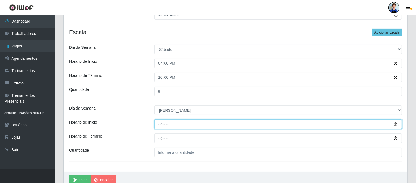
type input "08:00"
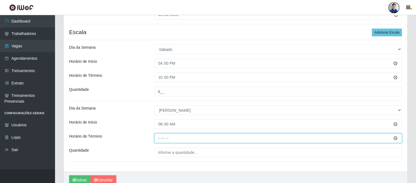
type input "14:00"
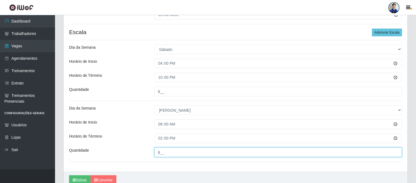
type input "8__"
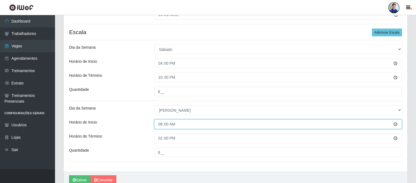
click at [160, 125] on input "08:00" at bounding box center [277, 124] width 247 height 10
type input "12:00"
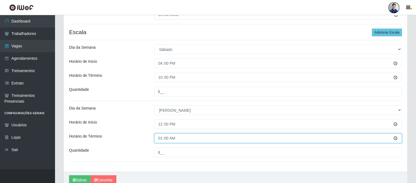
type input "18:00"
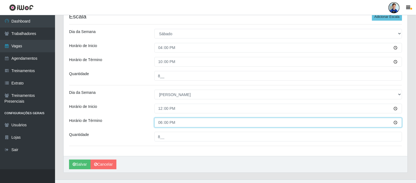
scroll to position [124, 0]
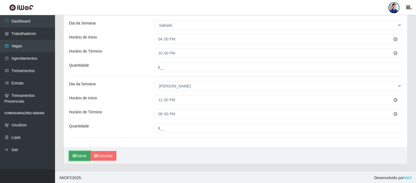
click at [75, 156] on icon "submit" at bounding box center [74, 156] width 3 height 4
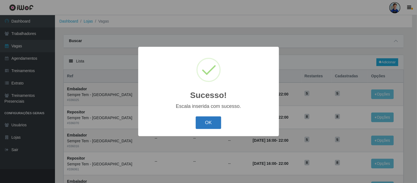
click at [205, 120] on button "OK" at bounding box center [209, 122] width 26 height 13
